Goal: Task Accomplishment & Management: Manage account settings

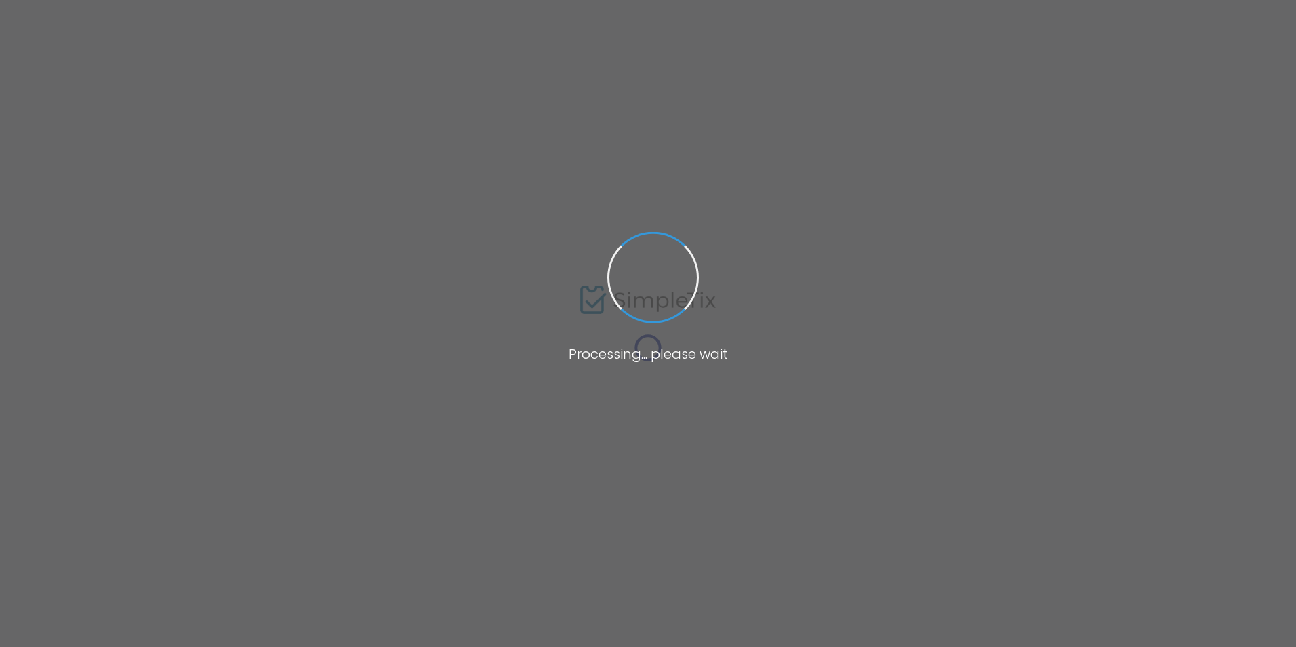
click at [1124, 462] on span at bounding box center [648, 323] width 1296 height 647
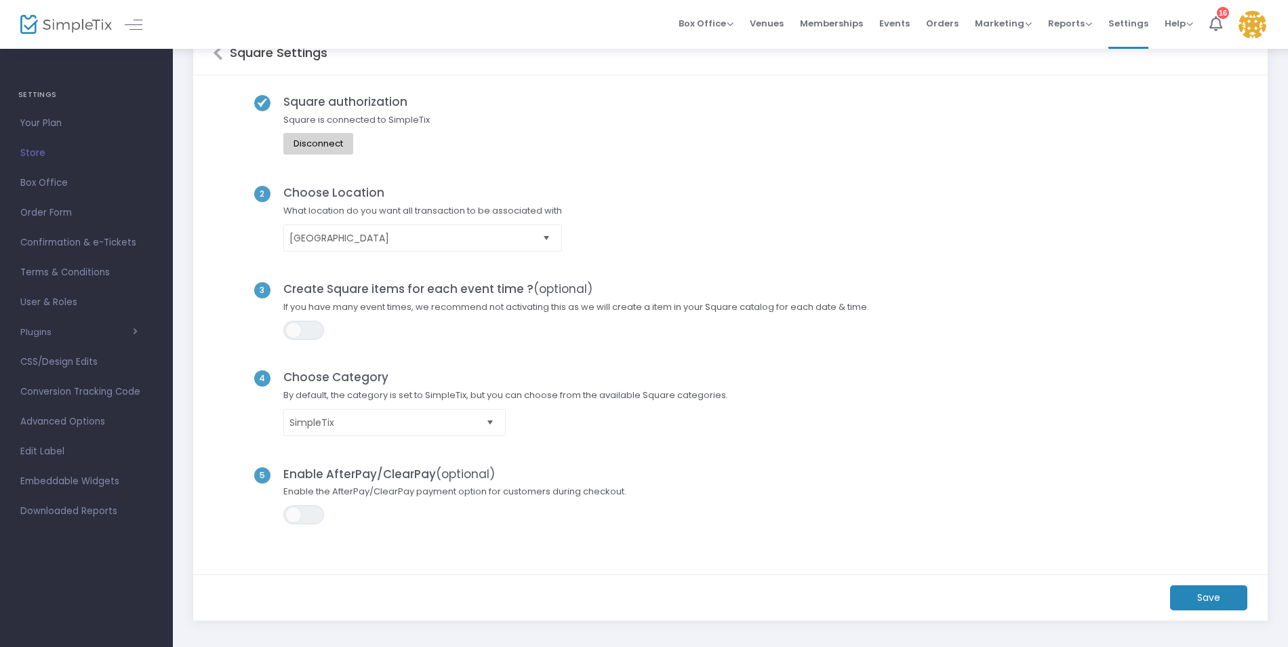
scroll to position [68, 0]
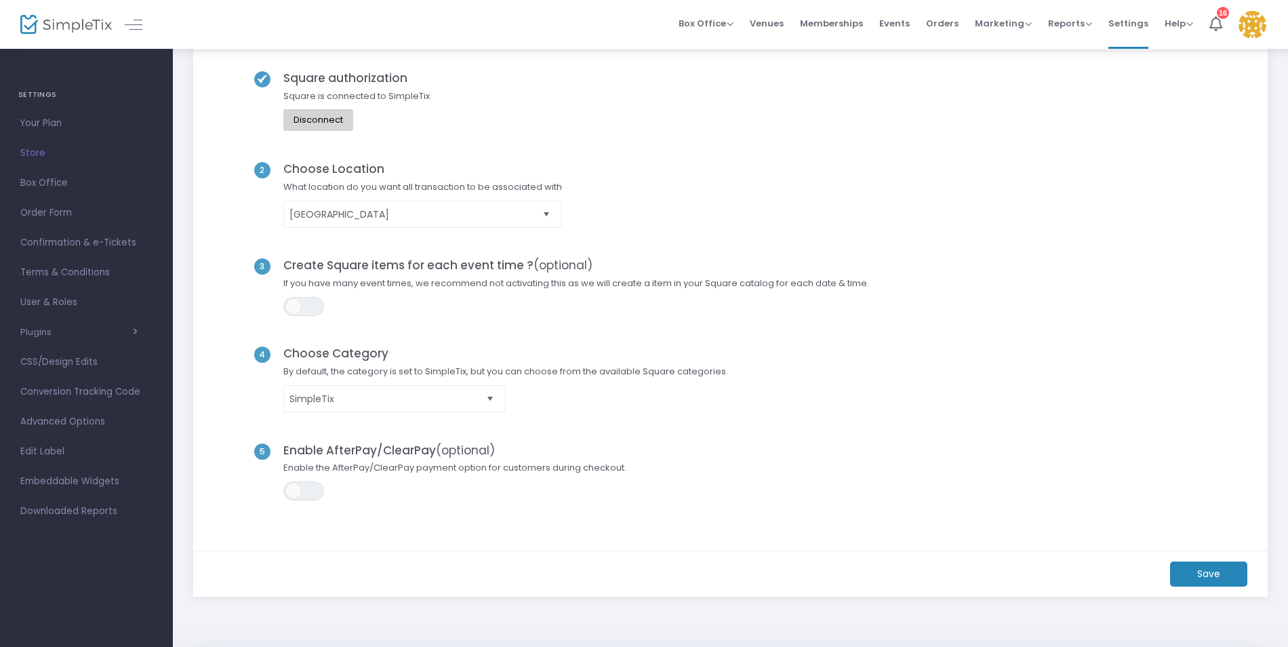
click at [547, 212] on span "Select" at bounding box center [547, 214] width 22 height 22
click at [704, 186] on div "2 Choose Location What location do you want all transaction to be associated wi…" at bounding box center [731, 210] width 1036 height 96
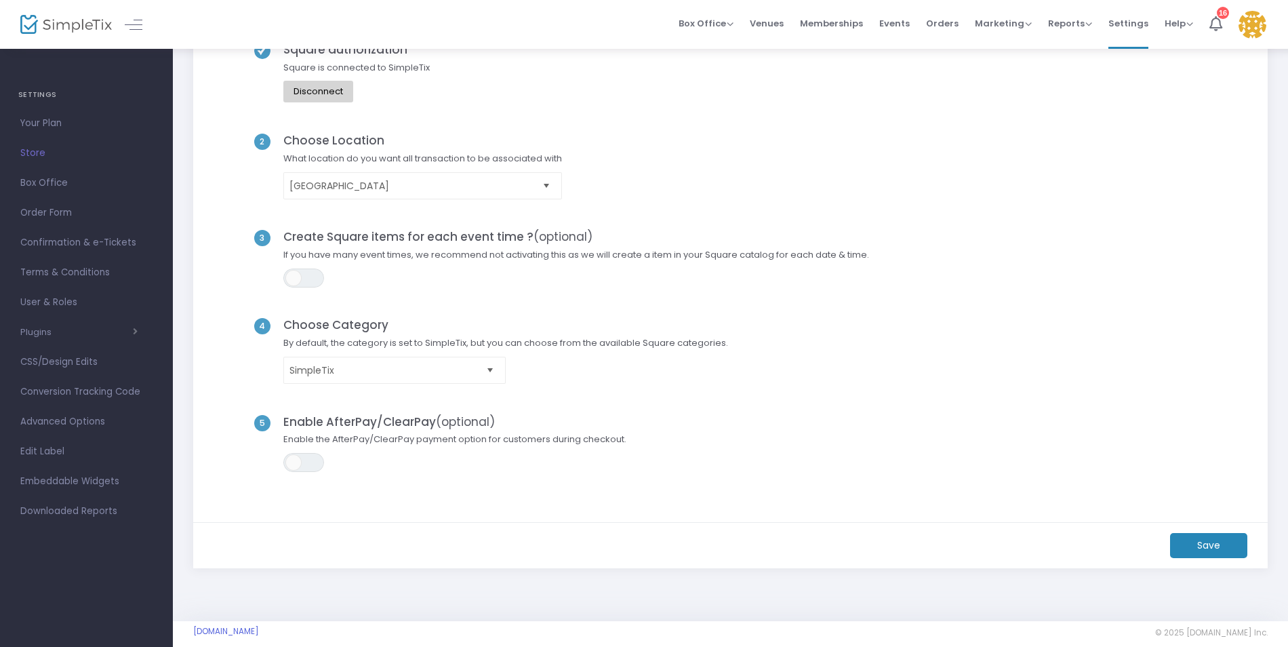
scroll to position [111, 0]
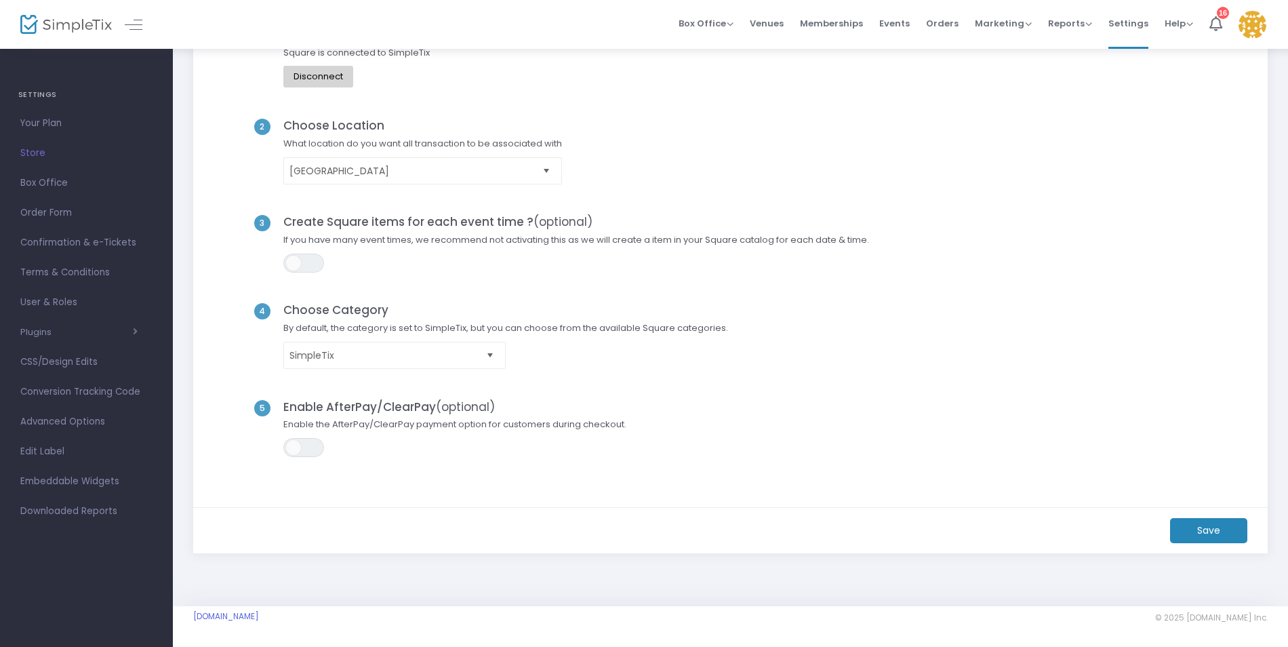
click at [490, 355] on span "Select" at bounding box center [490, 355] width 22 height 22
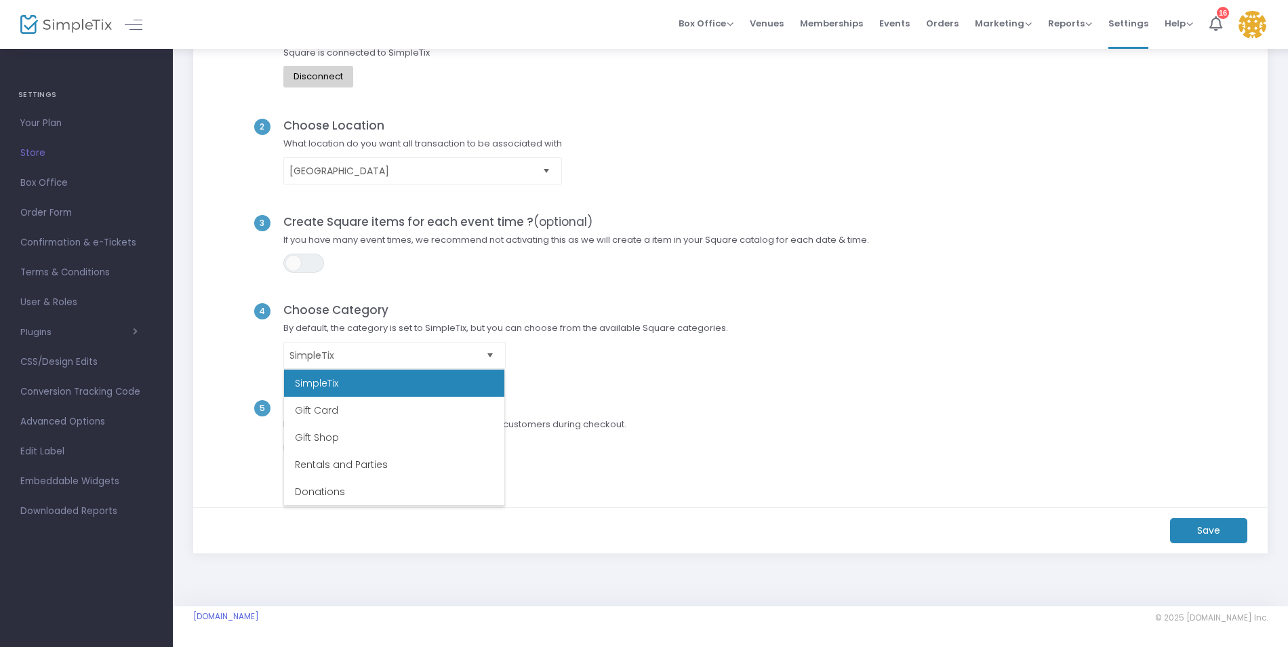
click at [584, 346] on span "SimpleTix" at bounding box center [506, 355] width 458 height 27
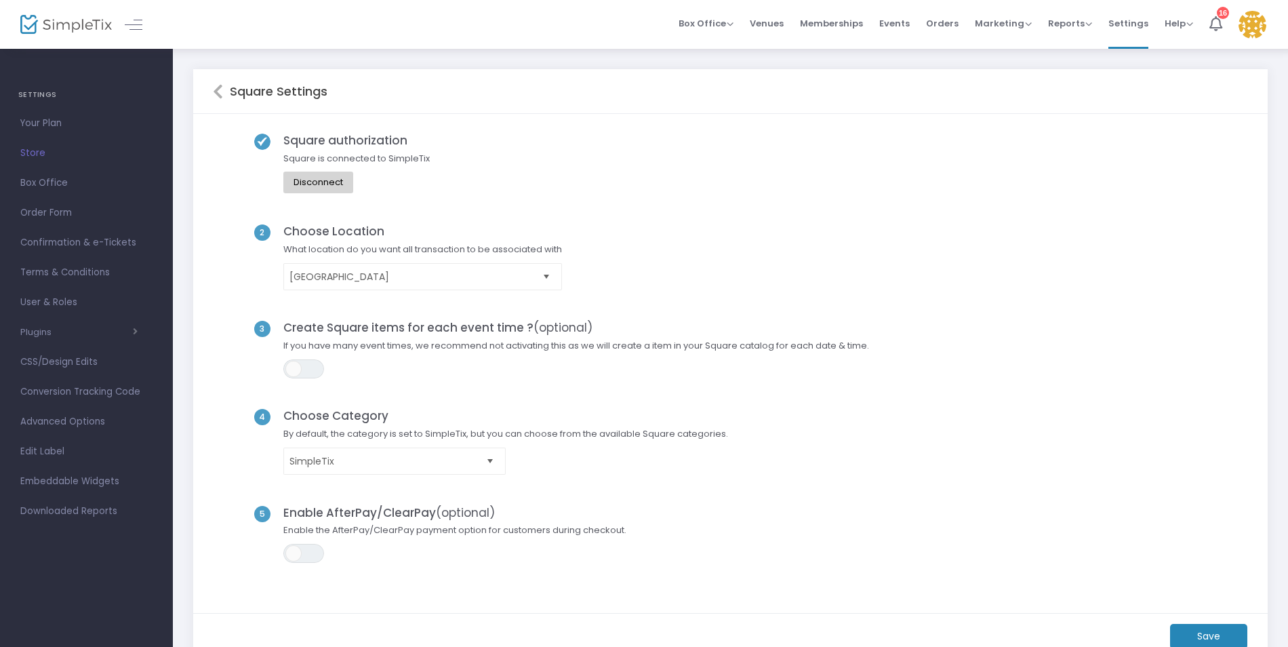
scroll to position [0, 0]
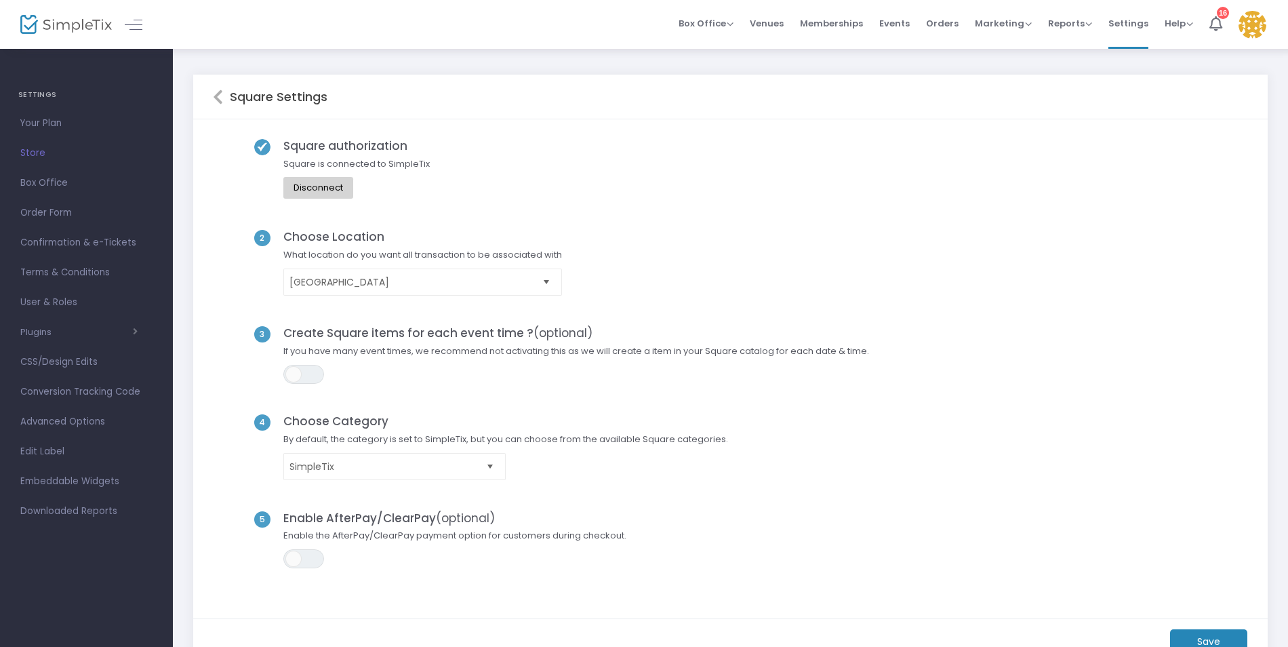
click at [215, 97] on icon at bounding box center [218, 97] width 10 height 16
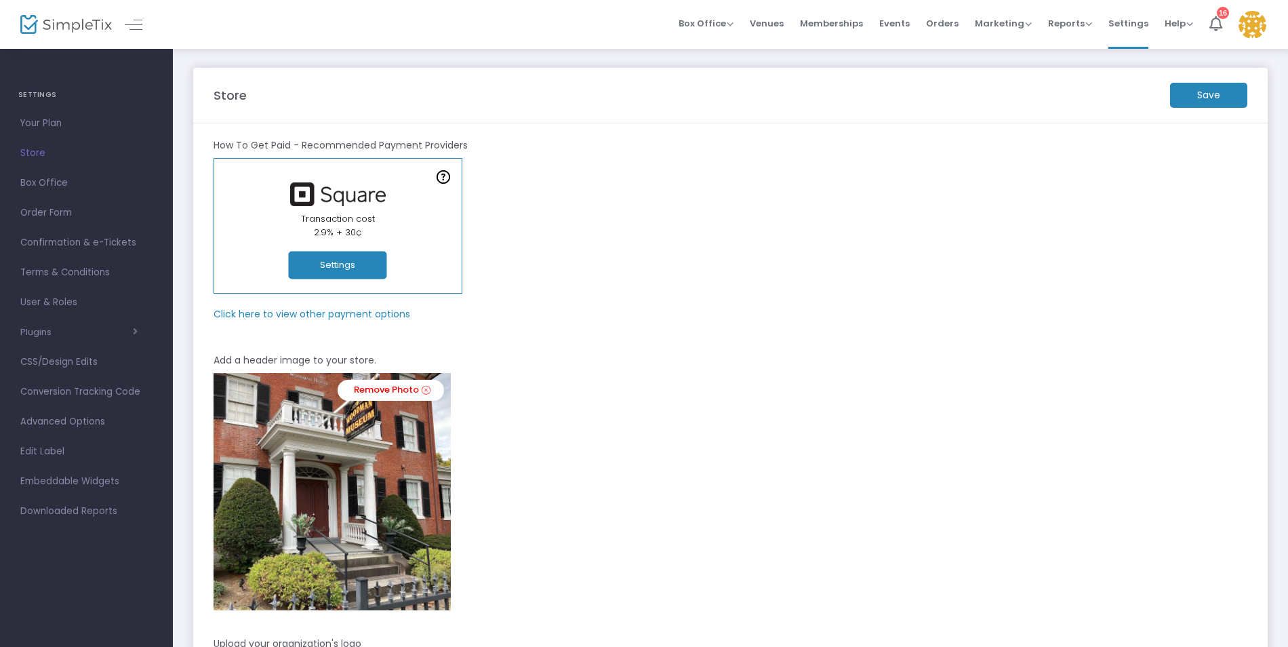
click at [332, 262] on button "Settings" at bounding box center [338, 266] width 98 height 28
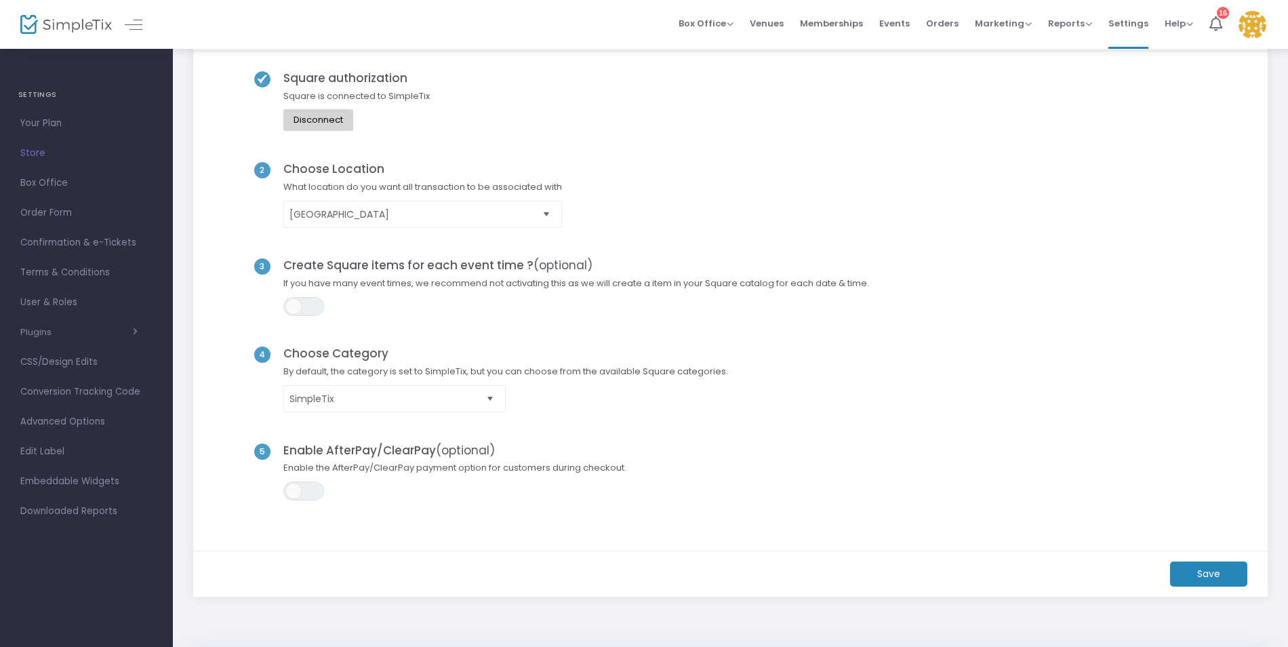
scroll to position [111, 0]
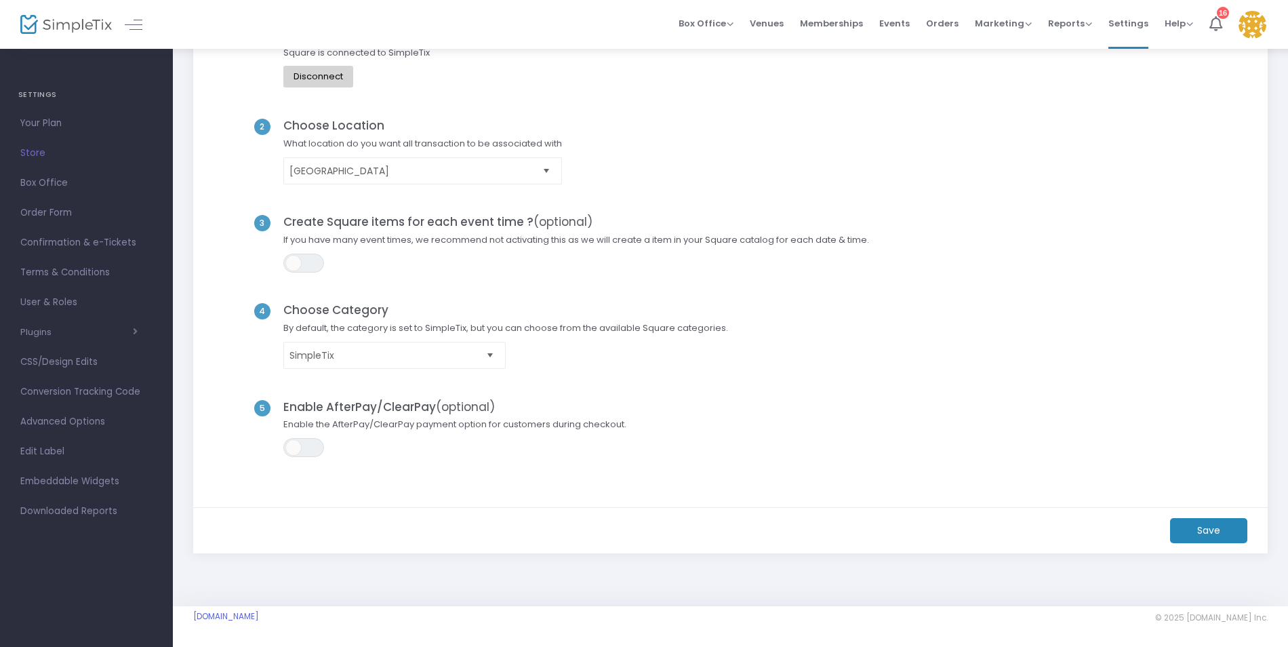
click at [487, 353] on span "Select" at bounding box center [490, 355] width 22 height 22
click at [702, 356] on span "SimpleTix" at bounding box center [506, 355] width 458 height 27
click at [84, 385] on span "Conversion Tracking Code" at bounding box center [86, 392] width 132 height 18
